Goal: Task Accomplishment & Management: Manage account settings

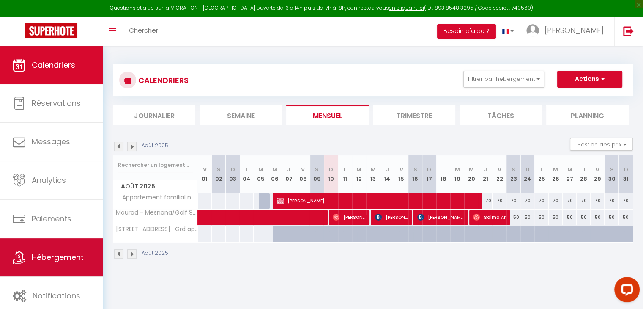
click at [88, 238] on link "Hébergement" at bounding box center [51, 257] width 103 height 38
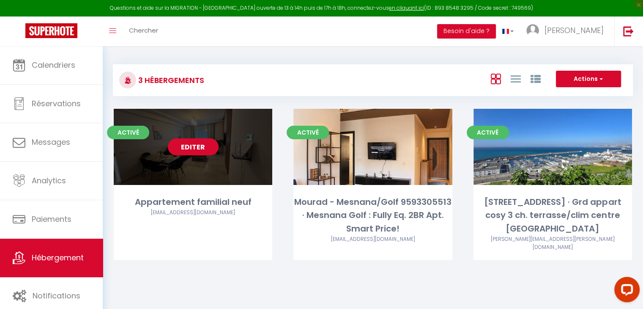
click at [191, 147] on link "Editer" at bounding box center [193, 146] width 51 height 17
select select "3"
select select "2"
select select "1"
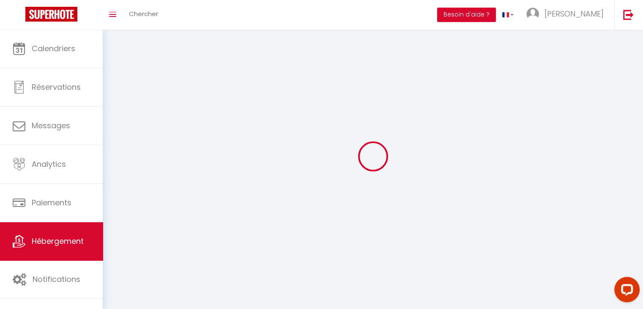
select select
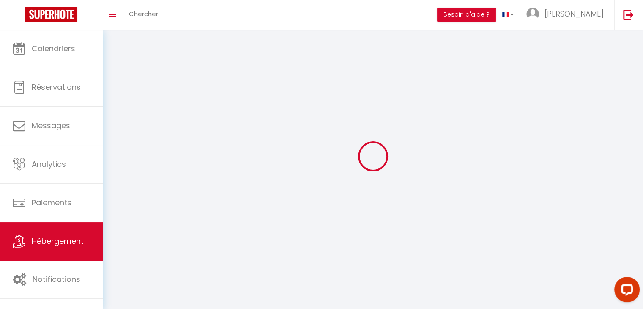
checkbox input "false"
select select
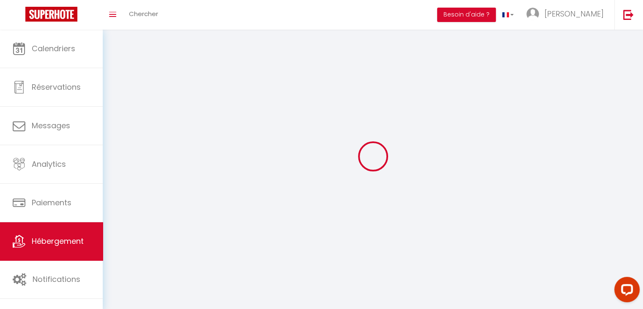
select select
select select "1"
select select
select select "28"
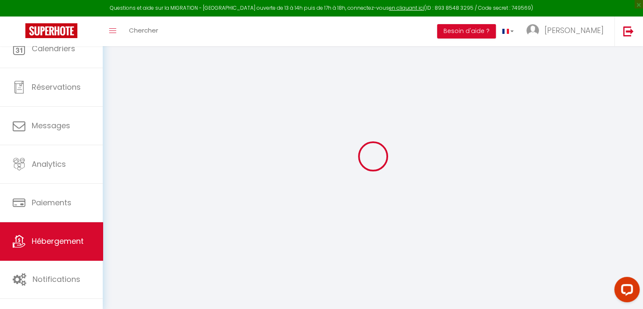
select select
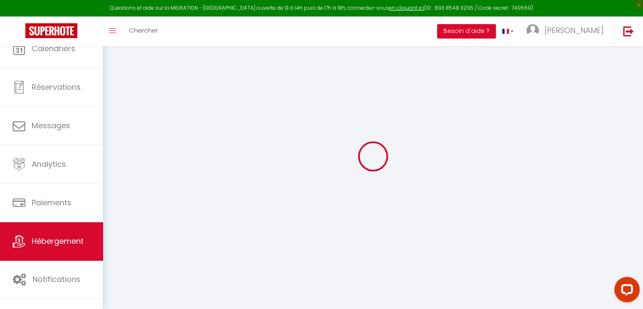
select select
checkbox input "false"
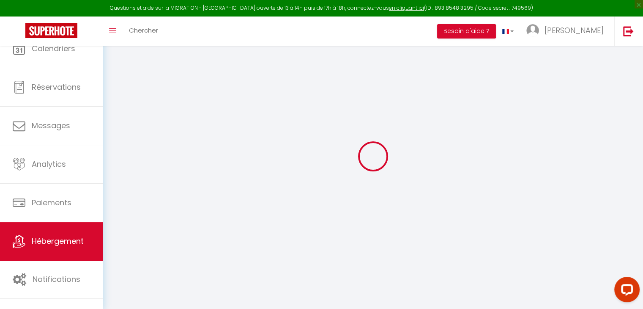
select select
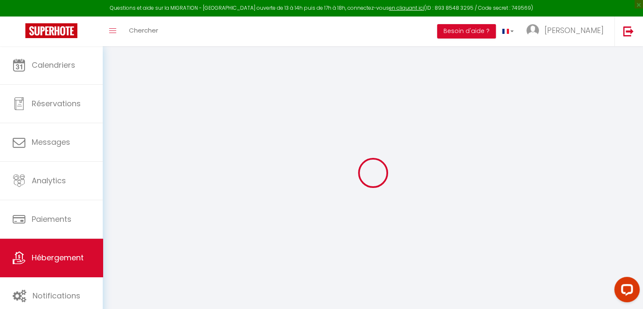
select select
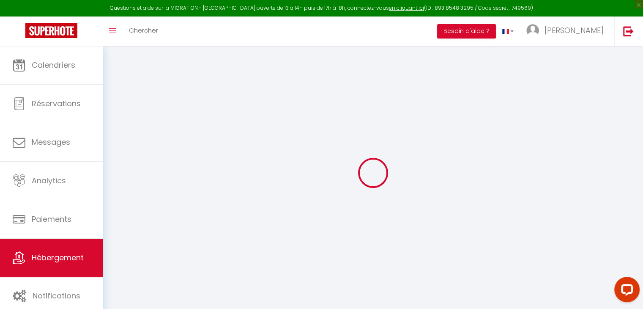
select select
checkbox input "false"
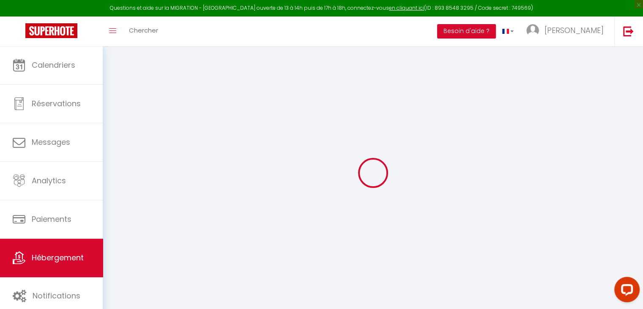
select select
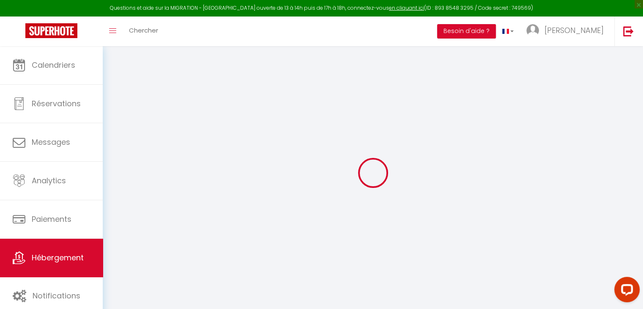
select select
checkbox input "false"
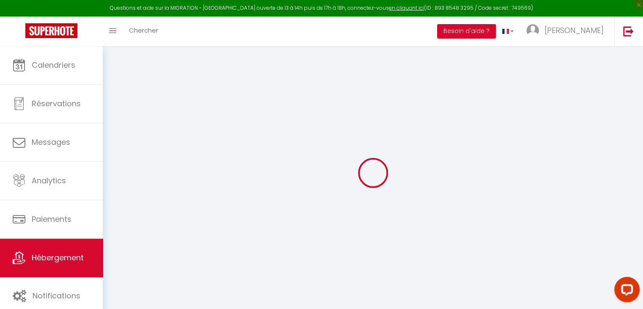
checkbox input "false"
select select
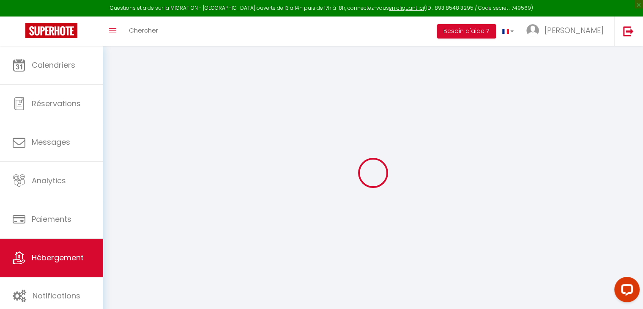
select select
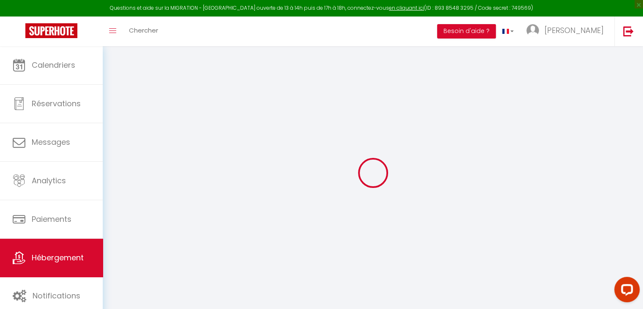
checkbox input "false"
select select
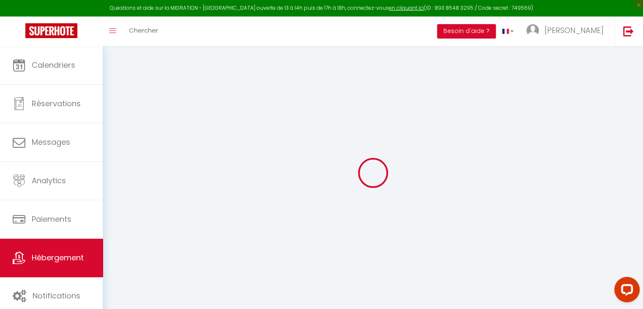
select select
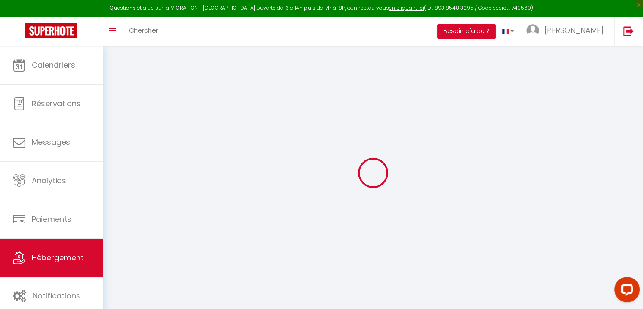
select select
checkbox input "false"
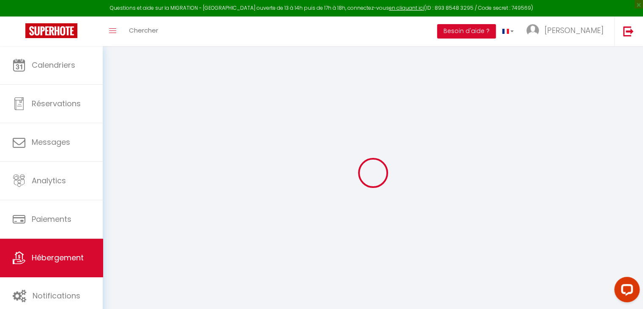
checkbox input "false"
select select
type input "Appartement familial neuf"
select select "5"
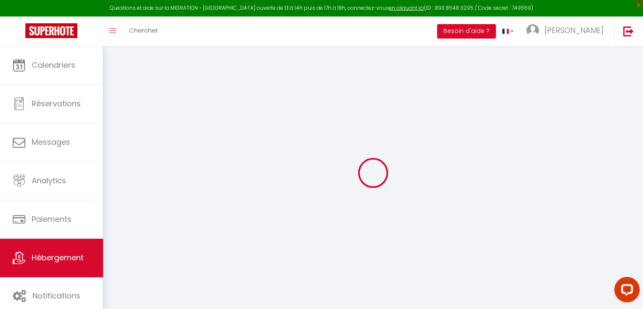
select select "2"
type input "70"
type input "30"
select select
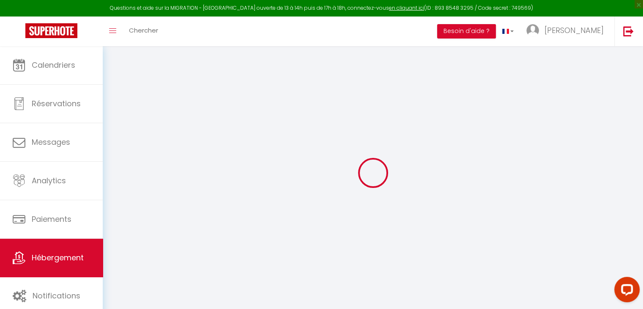
select select
type input "Route Rahrah"
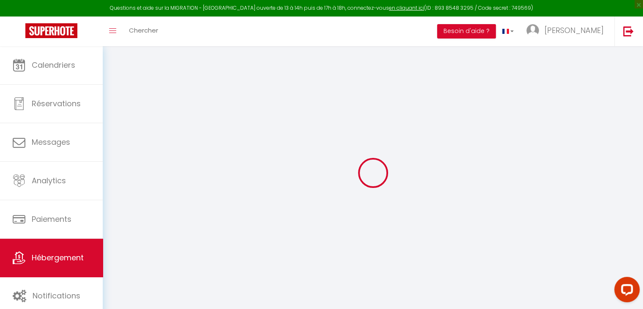
type input "90040"
type input "Tangier"
select select "146"
type input "[EMAIL_ADDRESS][DOMAIN_NAME]"
select select
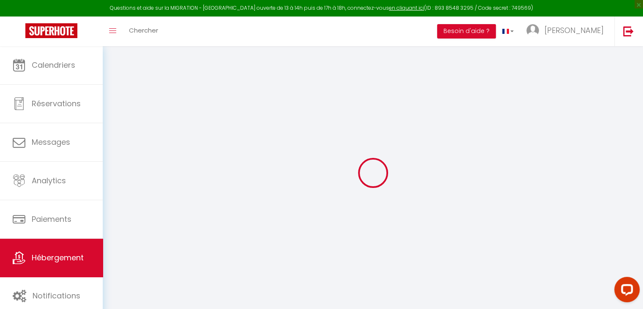
checkbox input "false"
type input "0"
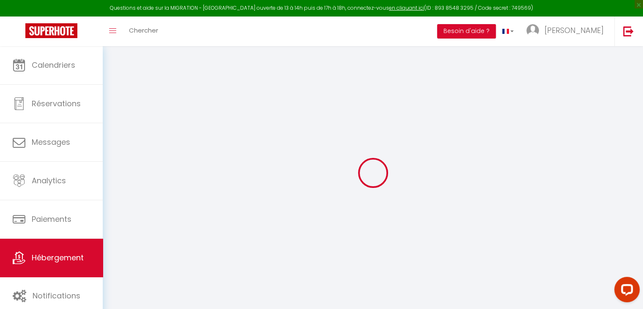
type input "0"
select select
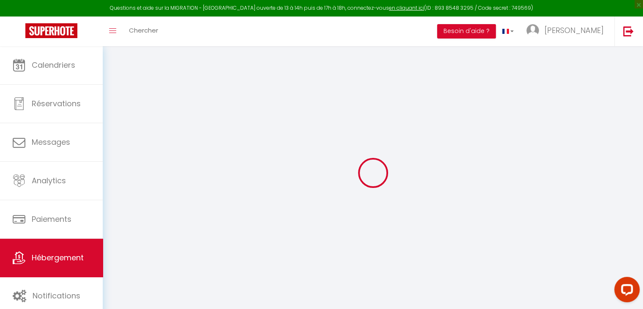
select select
checkbox input "false"
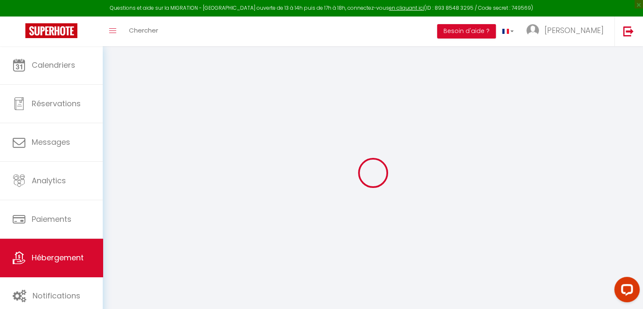
checkbox input "false"
select select
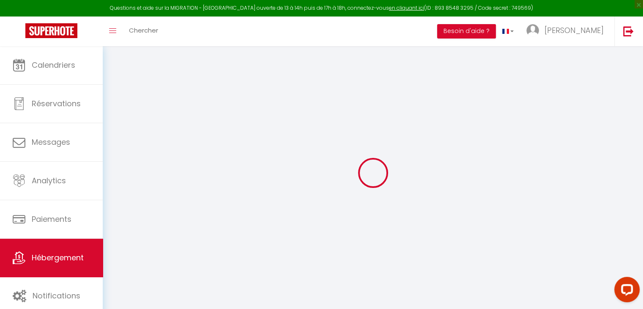
select select
checkbox input "false"
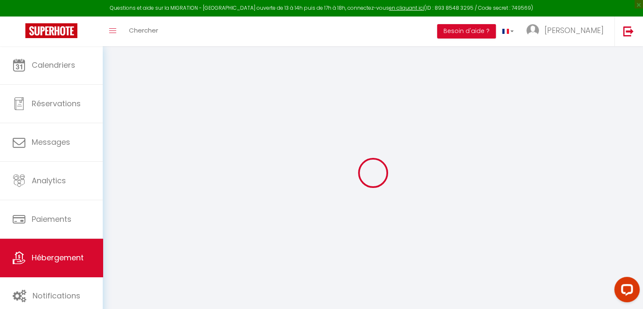
checkbox input "false"
select select
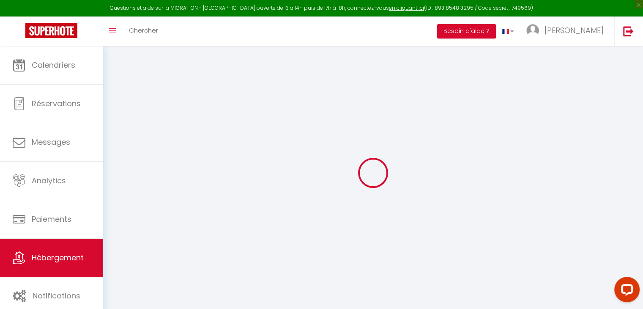
select select
checkbox input "false"
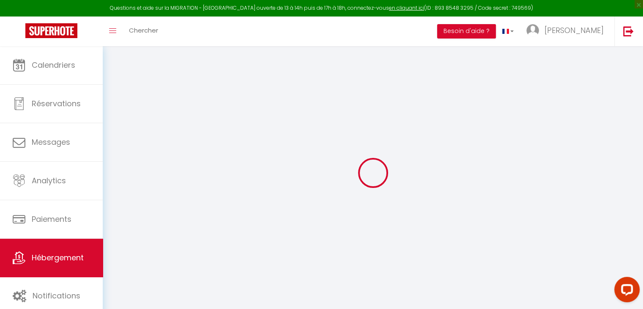
checkbox input "false"
select select
checkbox input "false"
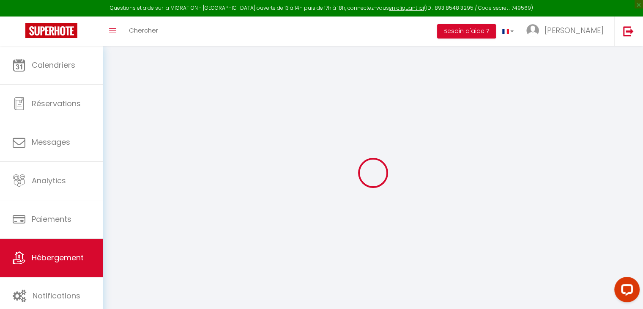
checkbox input "false"
select select "15:00"
select select "23:45"
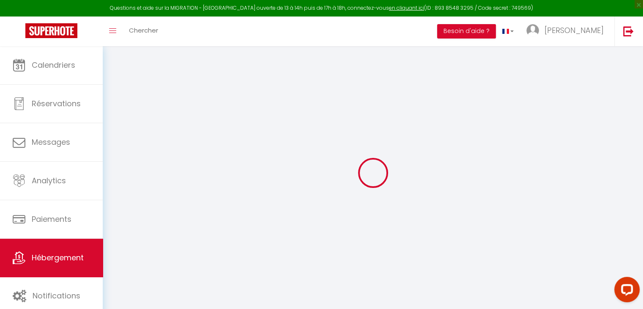
select select "11:00"
select select "30"
select select "120"
select select
checkbox input "false"
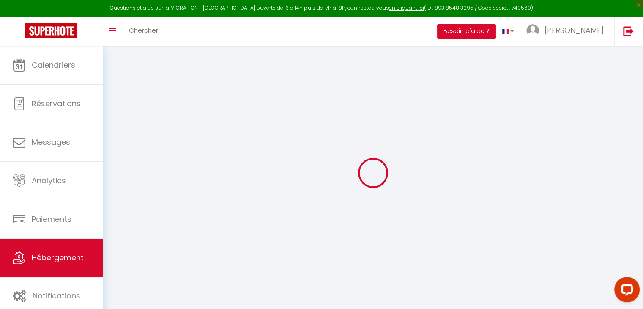
checkbox input "false"
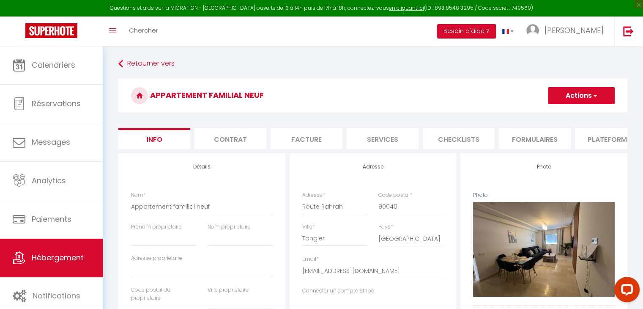
select select
checkbox input "false"
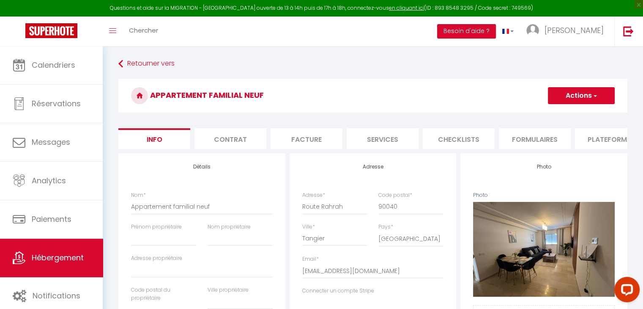
click at [590, 99] on button "Actions" at bounding box center [581, 95] width 67 height 17
click at [512, 79] on h3 "Appartement familial neuf" at bounding box center [372, 96] width 509 height 34
click at [229, 142] on li "Contrat" at bounding box center [230, 138] width 72 height 21
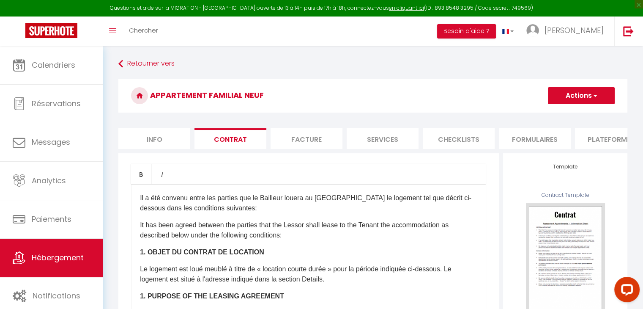
click at [293, 134] on li "Facture" at bounding box center [307, 138] width 72 height 21
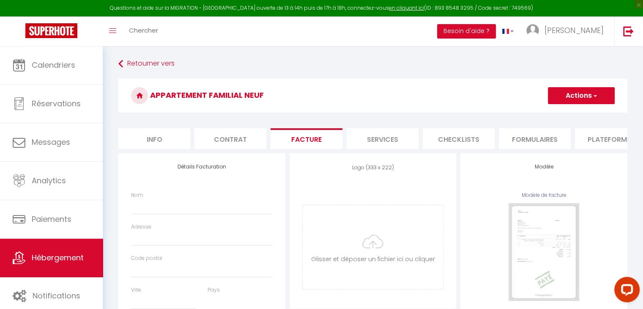
click at [238, 134] on li "Contrat" at bounding box center [230, 138] width 72 height 21
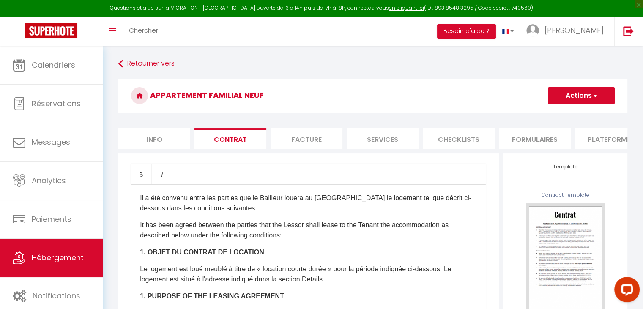
click at [317, 132] on li "Facture" at bounding box center [307, 138] width 72 height 21
select select
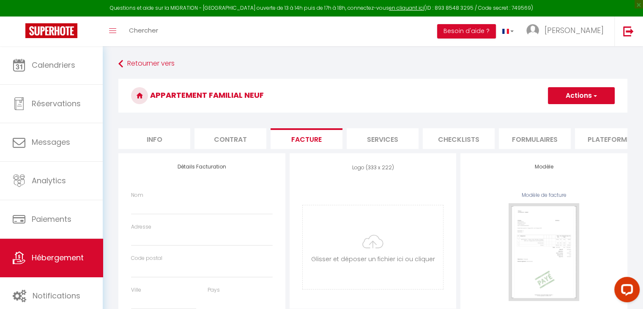
select select
click at [364, 135] on li "Services" at bounding box center [383, 138] width 72 height 21
select select
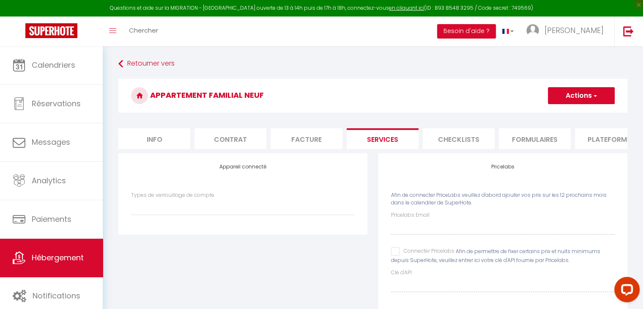
click at [451, 141] on li "Checklists" at bounding box center [459, 138] width 72 height 21
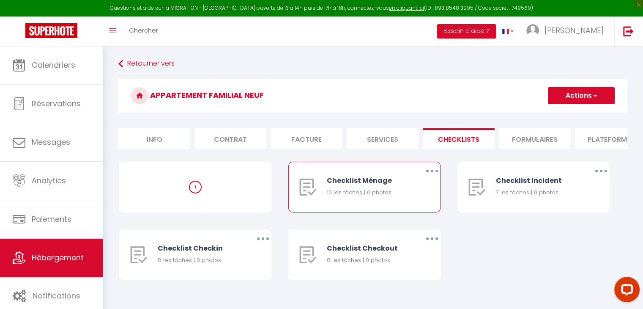
click at [377, 197] on div "10 les tâches | 0 photos" at bounding box center [368, 192] width 83 height 8
click at [434, 178] on button "button" at bounding box center [432, 171] width 24 height 14
click at [410, 194] on link "Editer" at bounding box center [410, 190] width 63 height 14
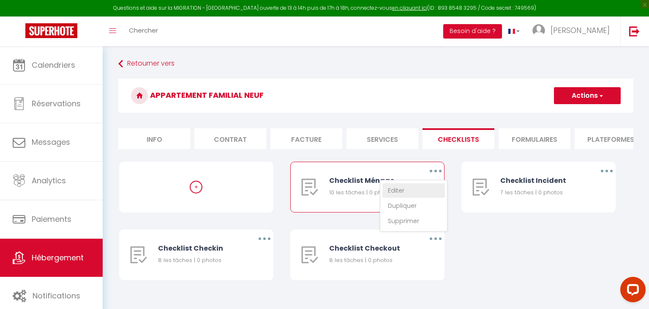
type input "Checklist Ménage"
type input "Procédure à suivre à la fin du ménage"
select select
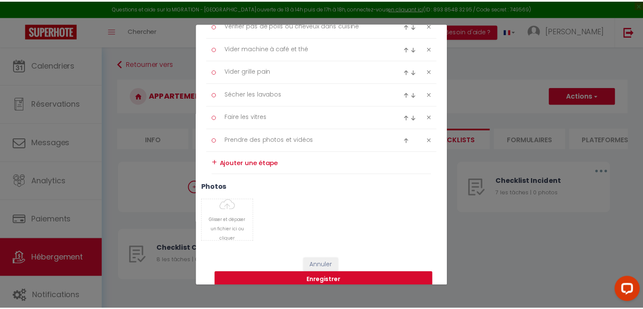
scroll to position [245, 0]
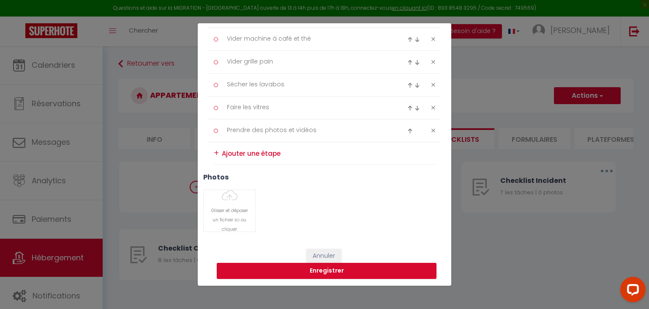
click at [505, 251] on div "Liste de checklist × Titre * Checklist Ménage Description * Procédure à suivre …" at bounding box center [324, 154] width 649 height 309
click at [315, 251] on button "Annuler" at bounding box center [324, 256] width 35 height 14
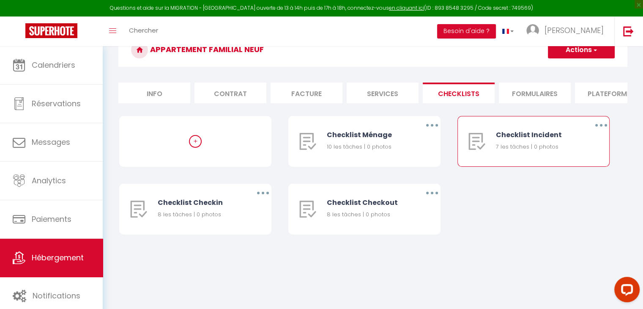
scroll to position [0, 0]
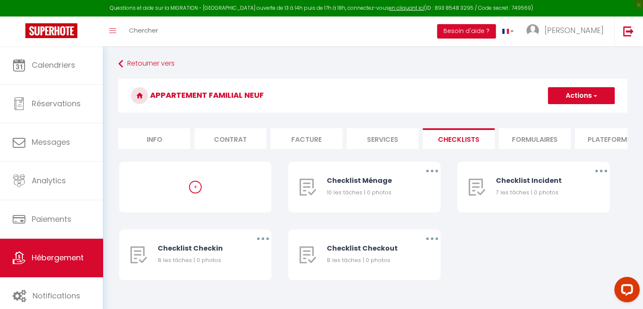
click at [522, 129] on li "Formulaires" at bounding box center [535, 138] width 72 height 21
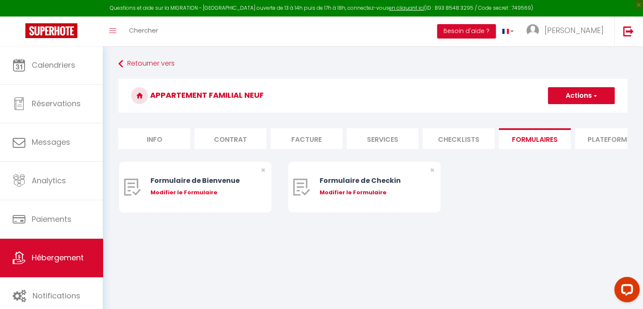
click at [605, 134] on li "Plateformes" at bounding box center [611, 138] width 72 height 21
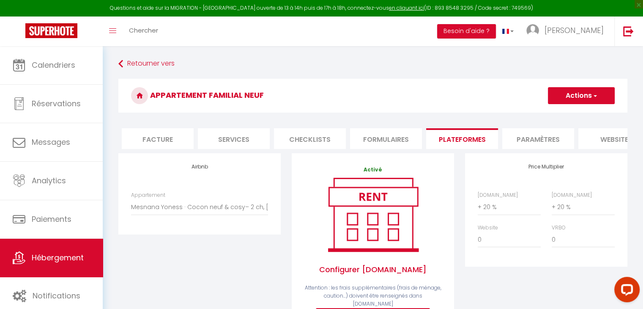
scroll to position [0, 252]
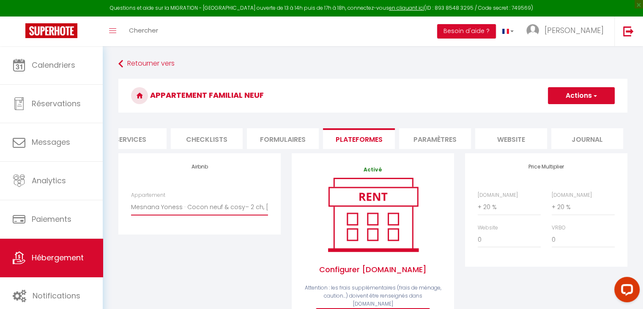
click at [191, 215] on select "Mesnana Yoness · Cocon neuf & cosy– 2 ch, [PERSON_NAME], wifi, idéal famille - …" at bounding box center [199, 207] width 137 height 16
click at [450, 140] on li "Paramètres" at bounding box center [435, 138] width 72 height 21
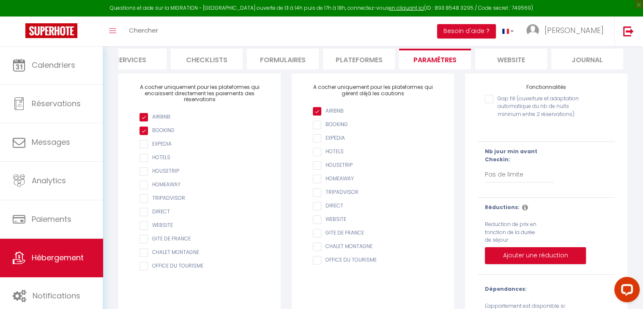
scroll to position [80, 0]
click at [518, 235] on label "Reduction de prix en fonction de la durée de séjour" at bounding box center [512, 231] width 55 height 24
click at [512, 210] on b "Réductions:" at bounding box center [502, 206] width 35 height 7
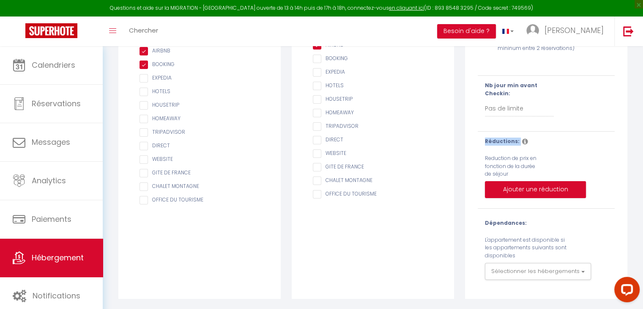
scroll to position [144, 0]
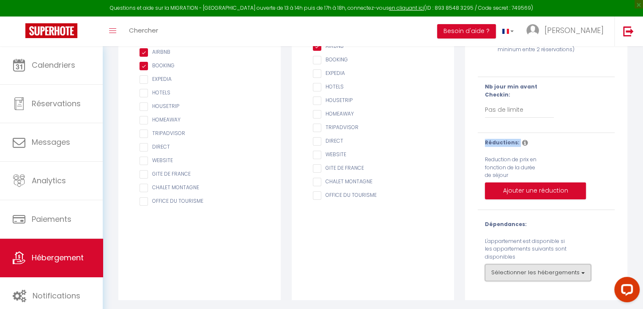
click at [536, 281] on button "Sélectionner les hébergements" at bounding box center [538, 272] width 106 height 17
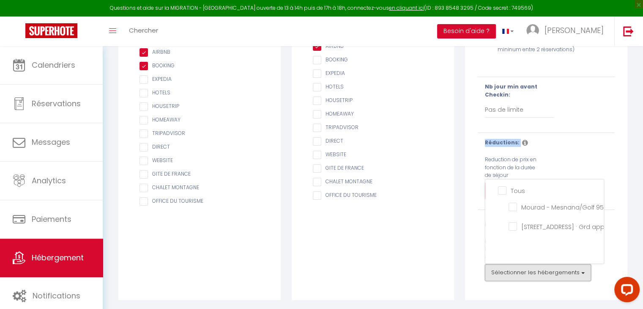
click at [536, 281] on button "Sélectionner les hébergements" at bounding box center [538, 272] width 106 height 17
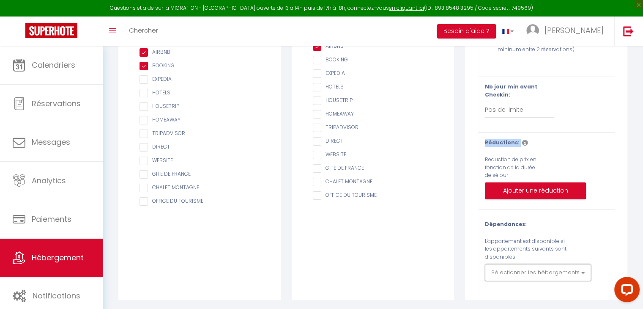
scroll to position [0, 0]
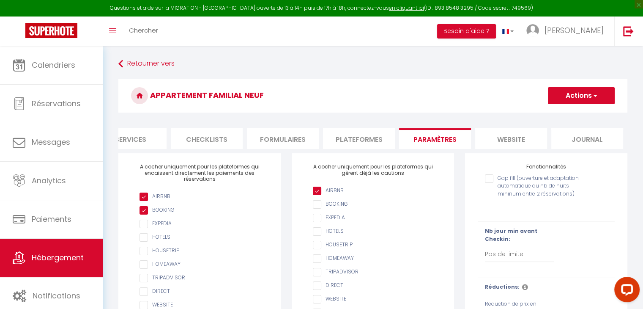
click at [524, 128] on li "website" at bounding box center [511, 138] width 72 height 21
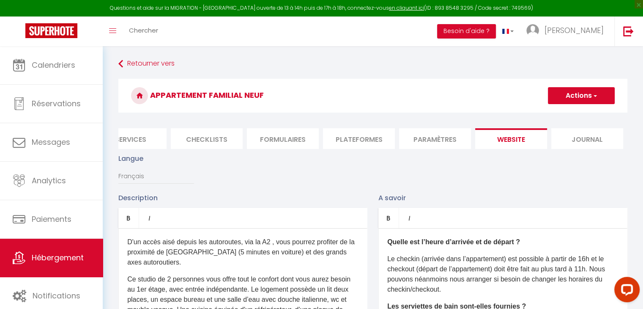
click at [592, 131] on li "Journal" at bounding box center [587, 138] width 72 height 21
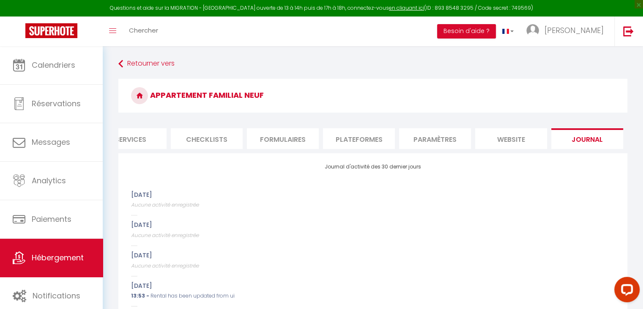
click at [518, 144] on li "website" at bounding box center [511, 138] width 72 height 21
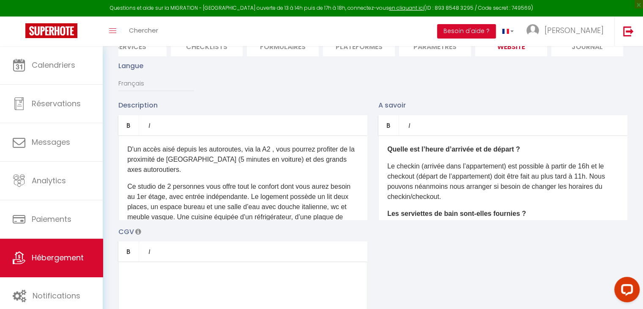
scroll to position [93, 0]
click at [585, 170] on p "Le checkin (arrivée dans l’appartement) est possible à partir de 16h et le chec…" at bounding box center [502, 181] width 231 height 41
click at [589, 170] on p "Le checkin (arrivée dans l’appartement) est possible à partir de 16h et le chec…" at bounding box center [502, 181] width 231 height 41
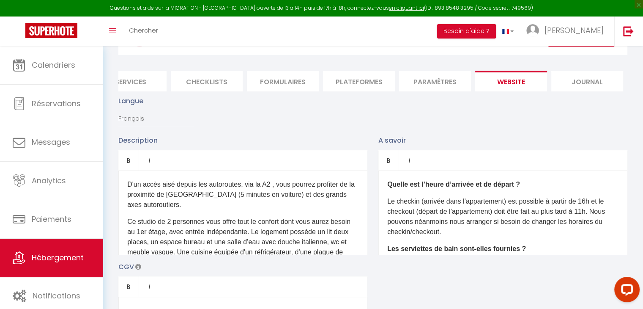
click at [586, 78] on li "Journal" at bounding box center [587, 81] width 72 height 21
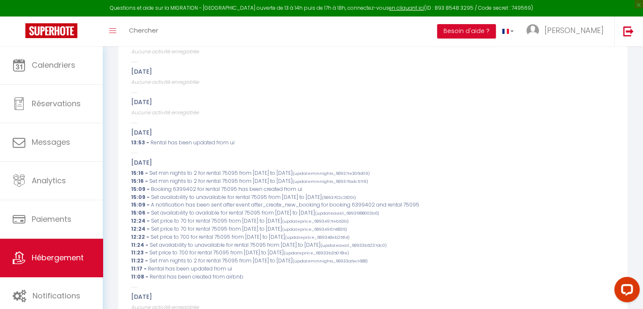
scroll to position [101, 0]
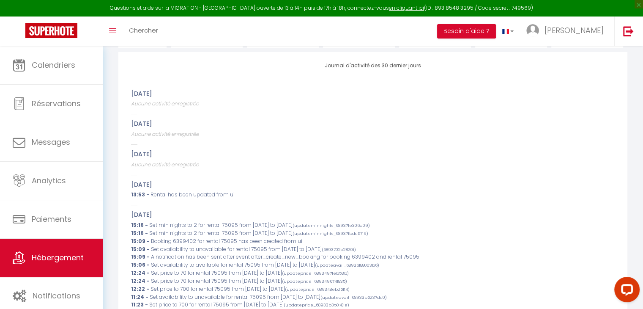
click at [401, 196] on div "[DATE] 13:53 - Rental has been updated from ui" at bounding box center [373, 193] width 484 height 25
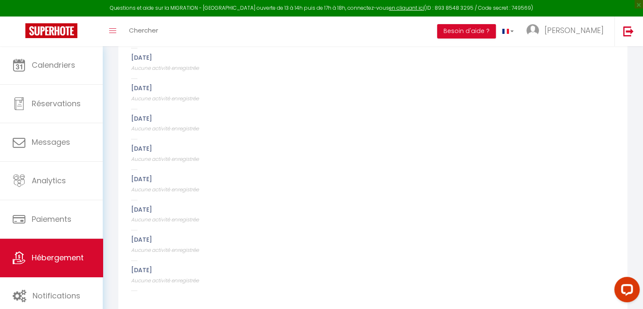
scroll to position [964, 0]
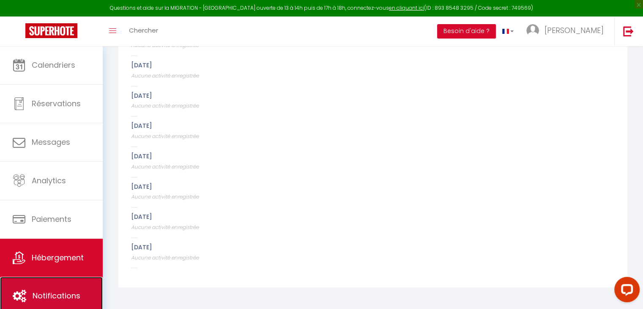
click at [44, 296] on span "Notifications" at bounding box center [57, 295] width 48 height 11
